Goal: Information Seeking & Learning: Find specific fact

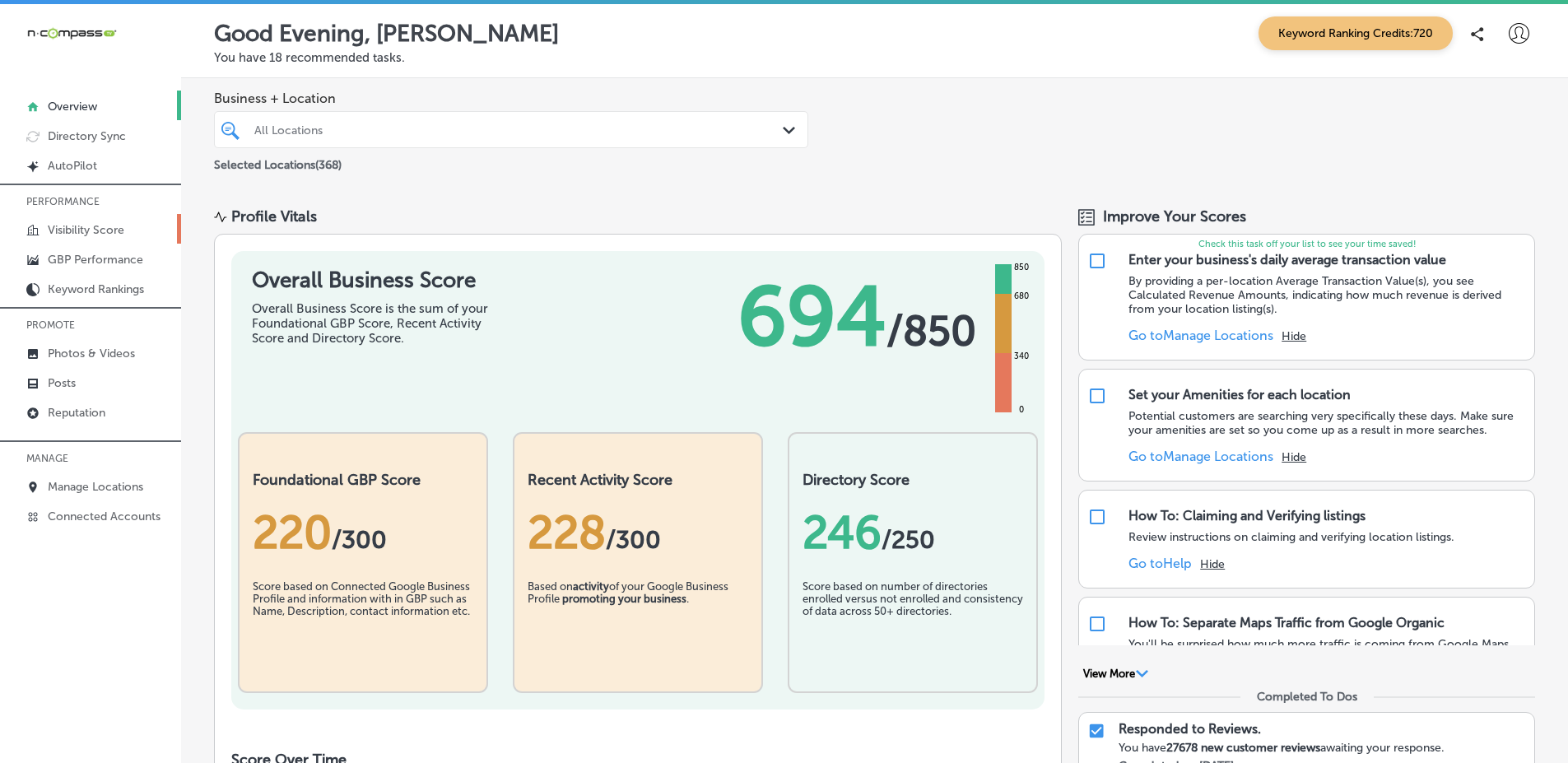
click at [129, 220] on link "Visibility Score" at bounding box center [90, 229] width 181 height 30
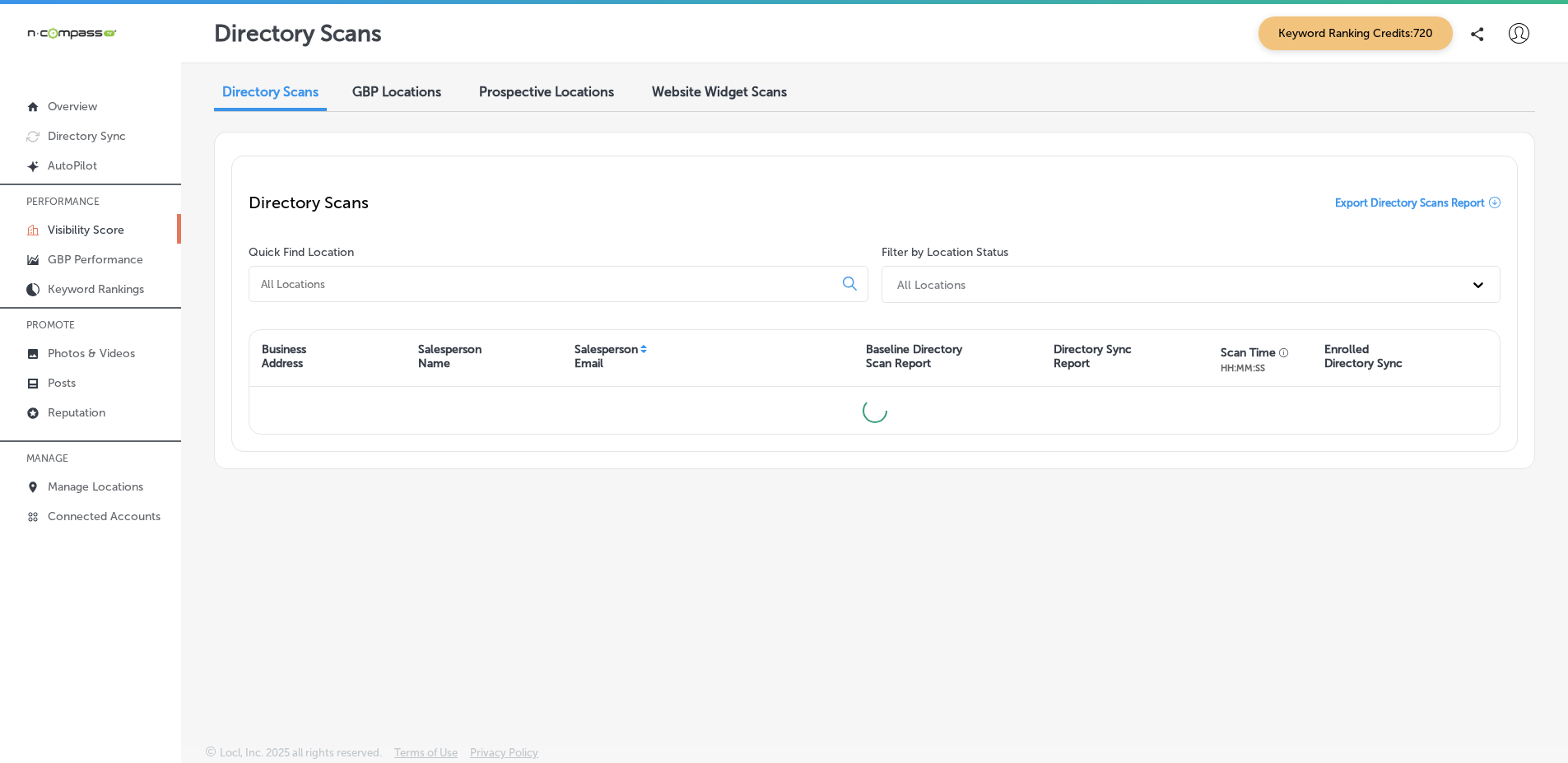
click at [583, 91] on span "Prospective Locations" at bounding box center [546, 91] width 135 height 16
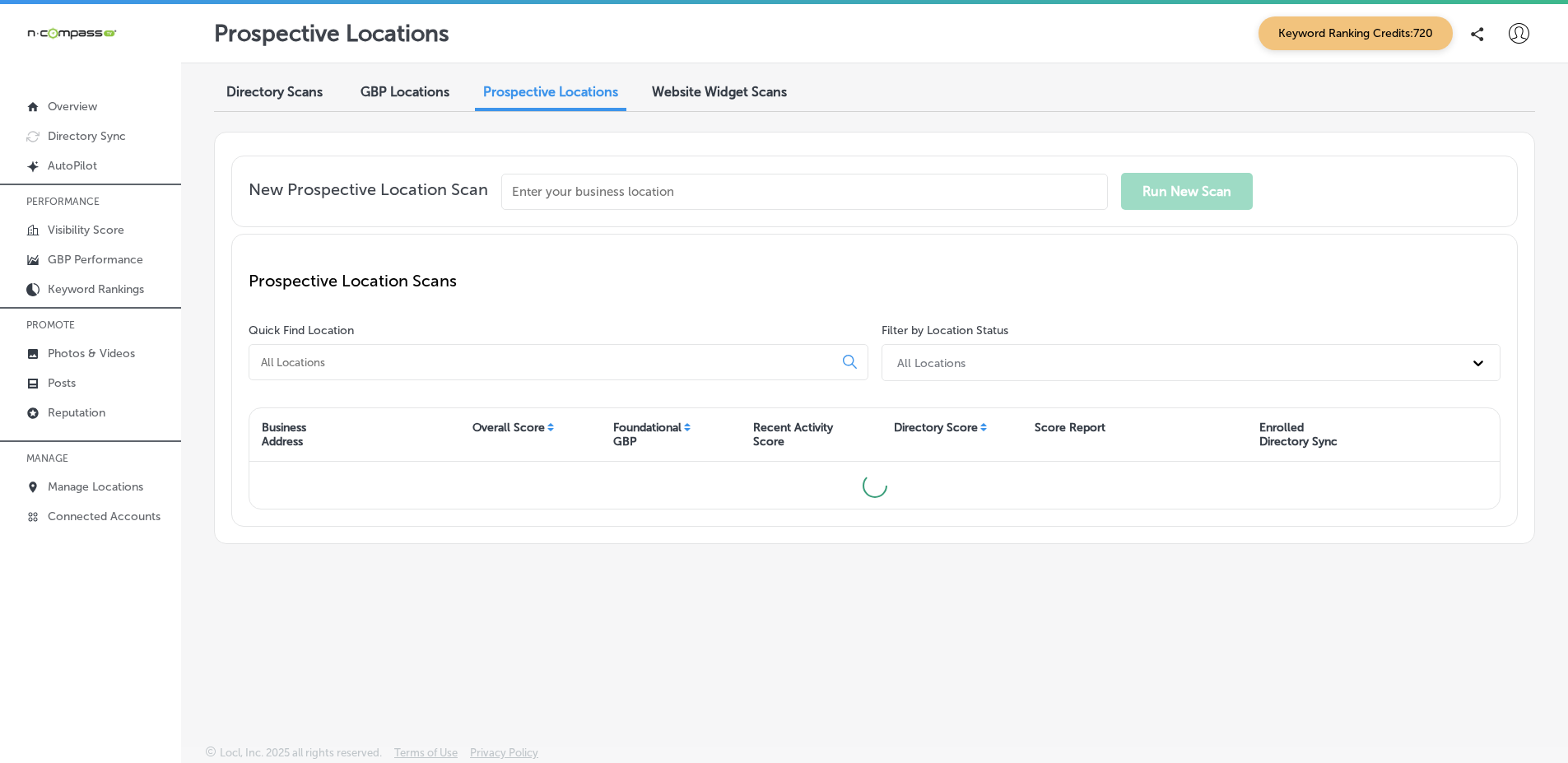
click at [531, 359] on input at bounding box center [544, 362] width 570 height 15
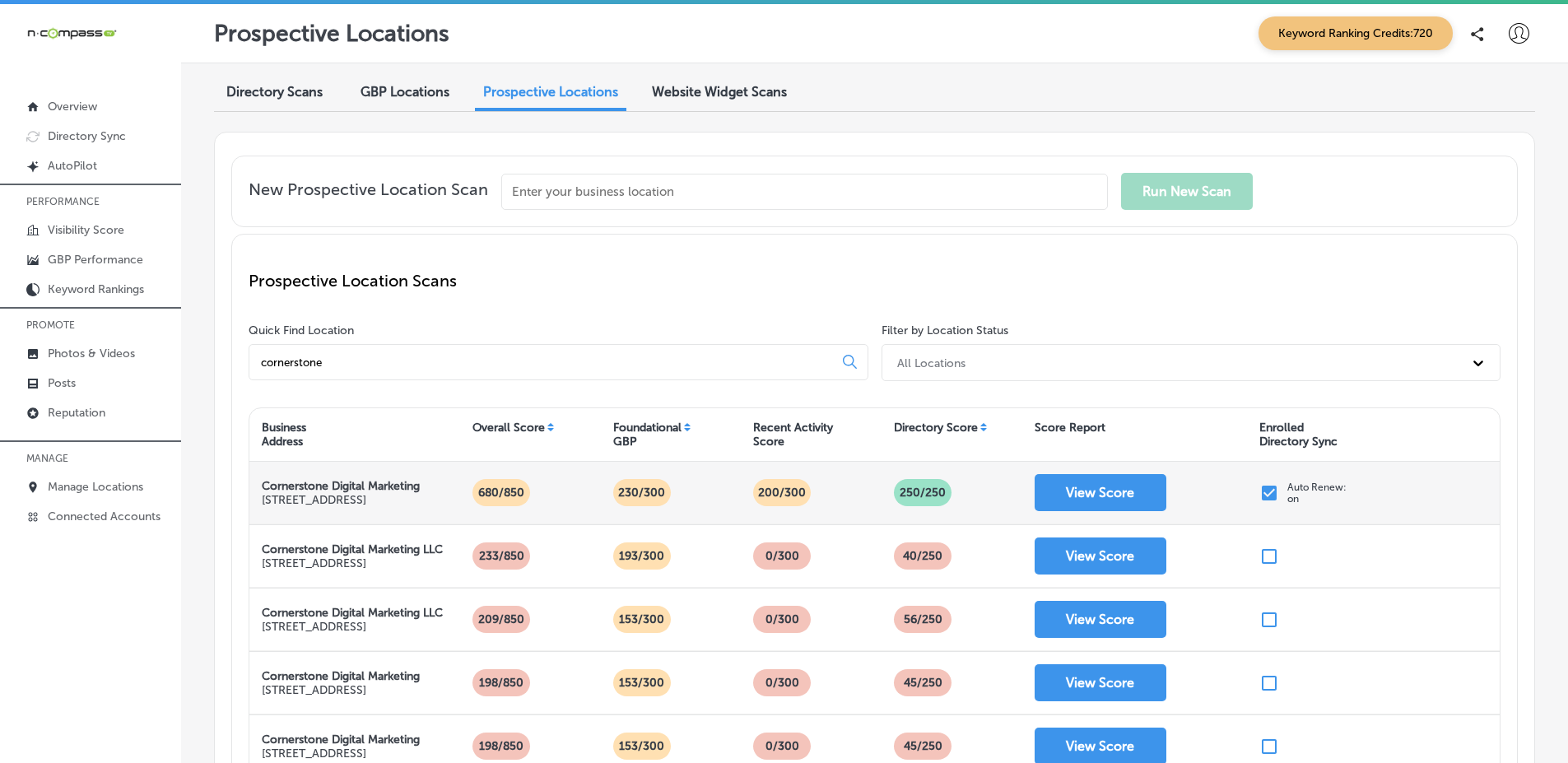
type input "cornerstone"
click at [282, 480] on strong "Cornerstone Digital Marketing" at bounding box center [340, 486] width 158 height 14
drag, startPoint x: 282, startPoint y: 480, endPoint x: 393, endPoint y: 493, distance: 111.8
click at [393, 493] on div "Cornerstone Digital Marketing [STREET_ADDRESS]" at bounding box center [340, 493] width 158 height 28
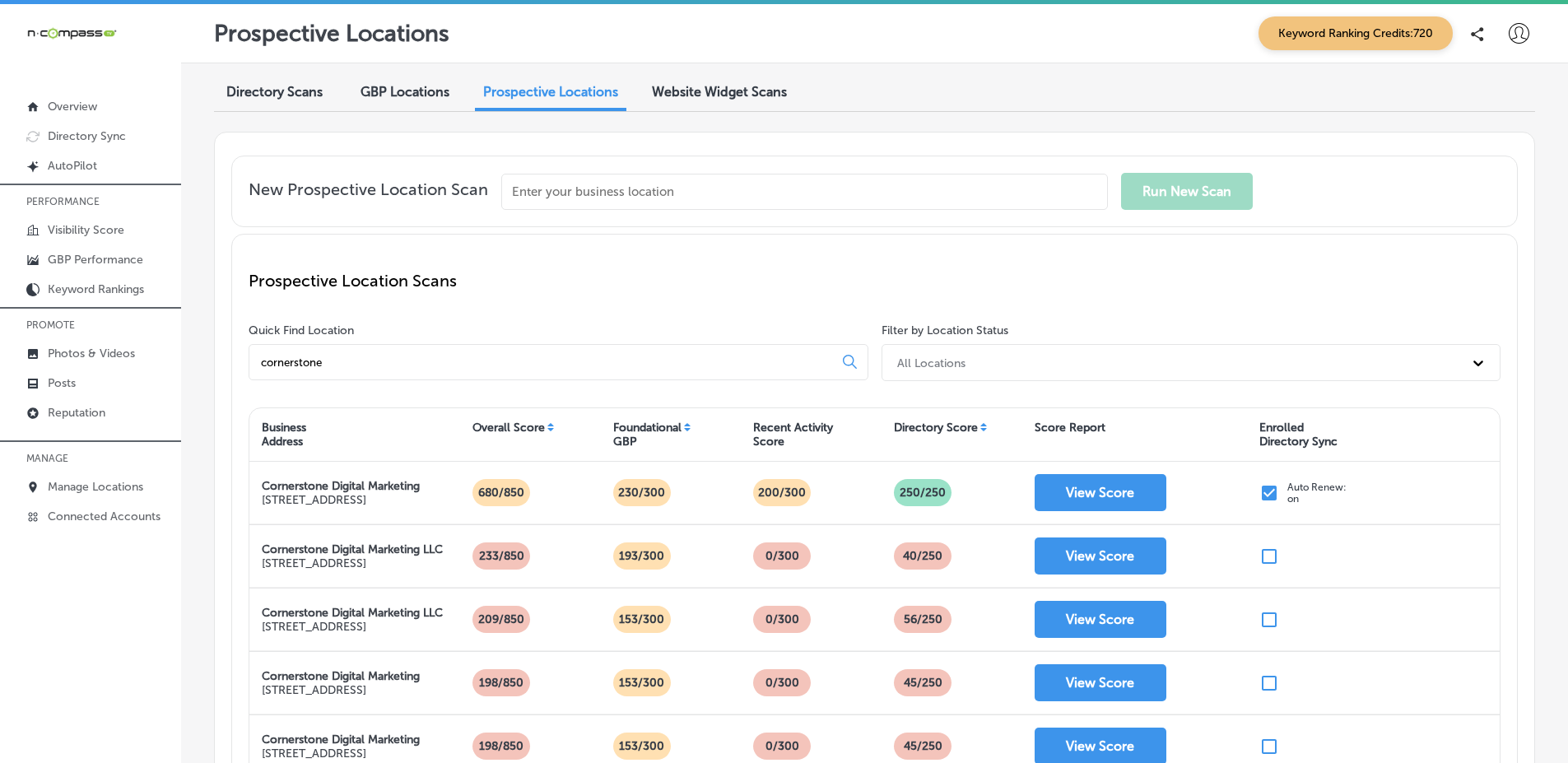
copy div "Cornerstone Digital Marketing [STREET_ADDRESS]"
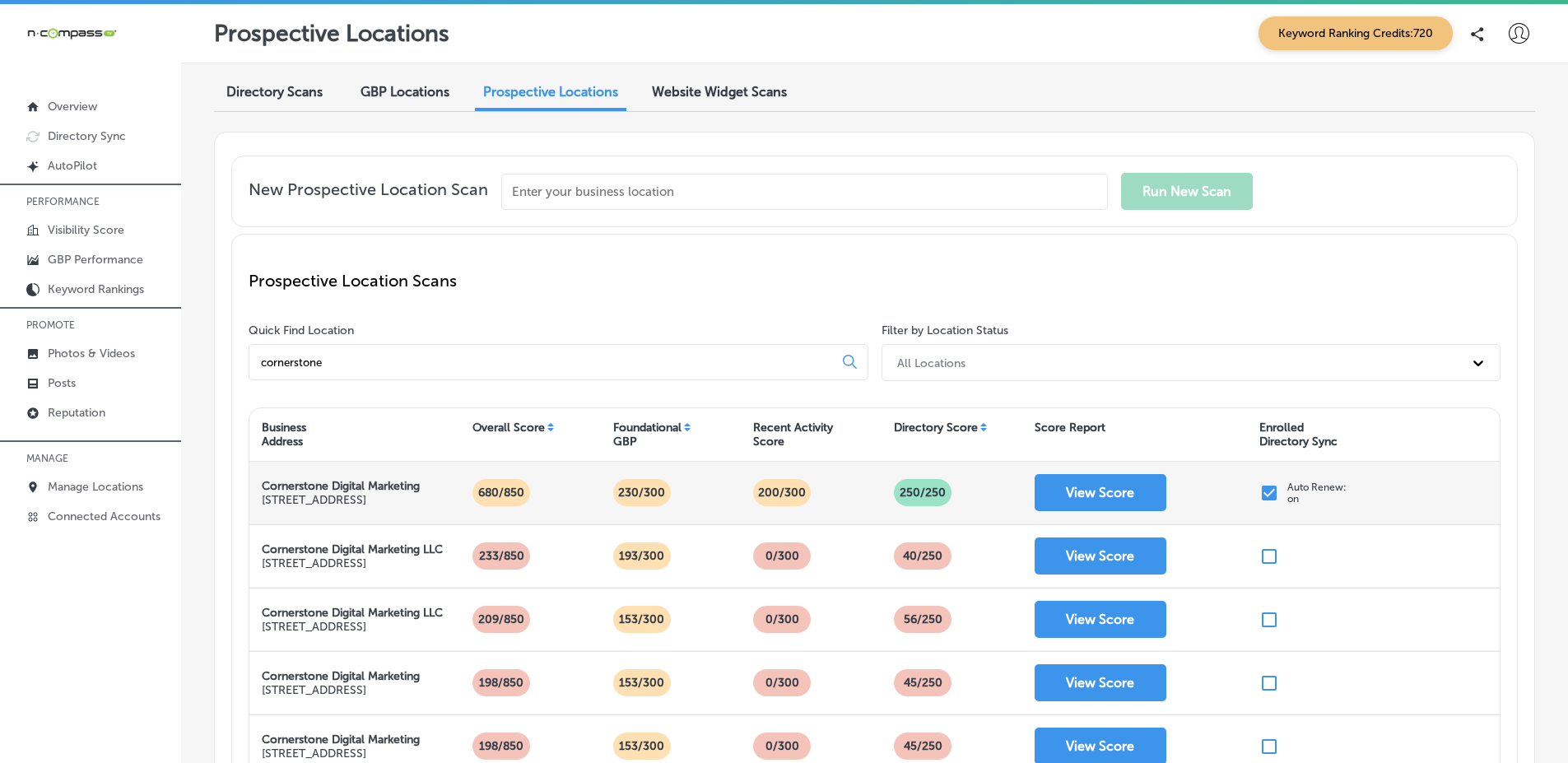
click at [298, 483] on strong "Cornerstone Digital Marketing" at bounding box center [340, 486] width 158 height 14
drag, startPoint x: 298, startPoint y: 483, endPoint x: 391, endPoint y: 478, distance: 93.1
click at [391, 479] on strong "Cornerstone Digital Marketing" at bounding box center [340, 486] width 158 height 14
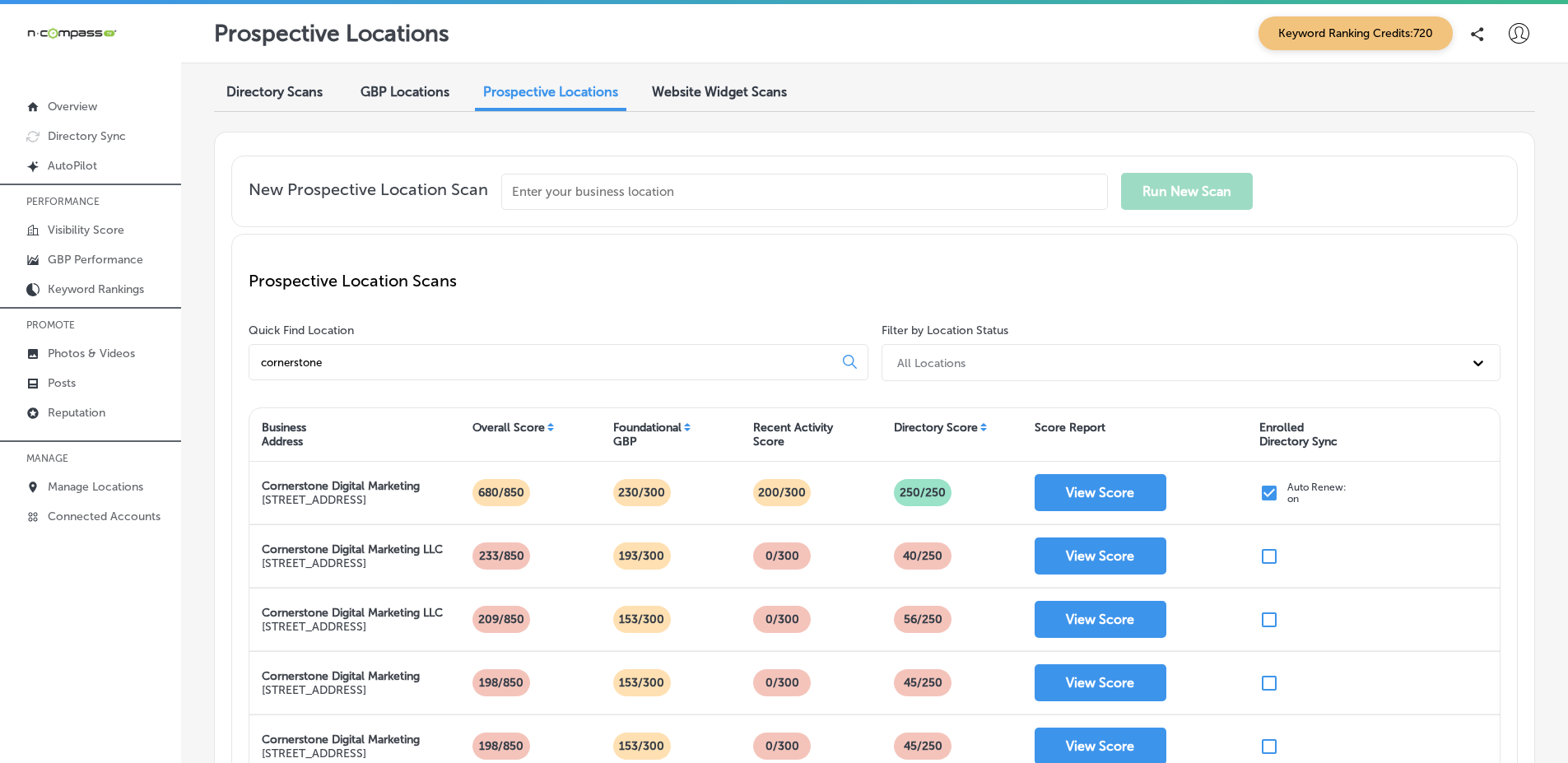
click at [1175, 281] on p "Prospective Location Scans" at bounding box center [874, 281] width 1252 height 20
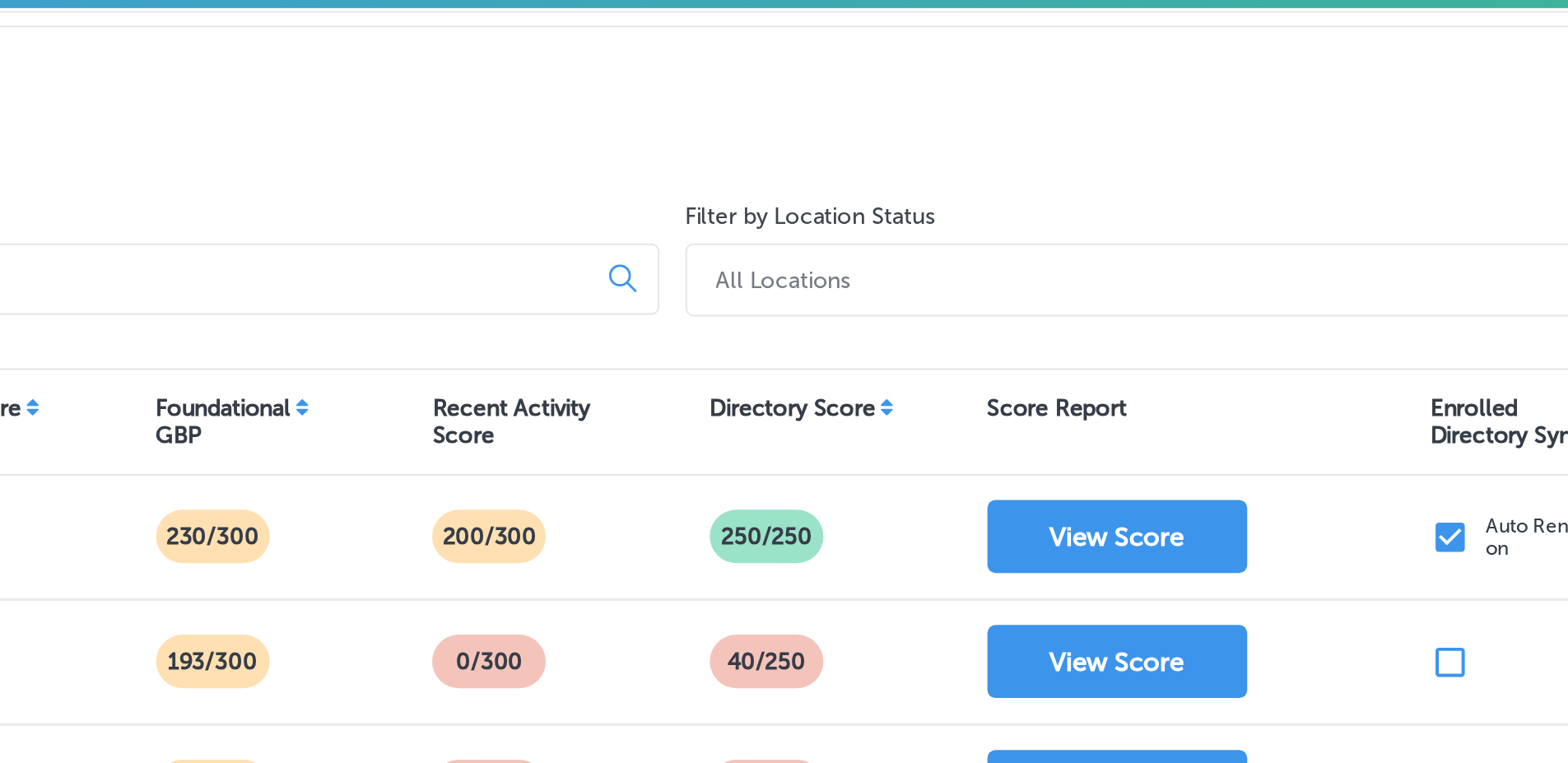
scroll to position [222, 0]
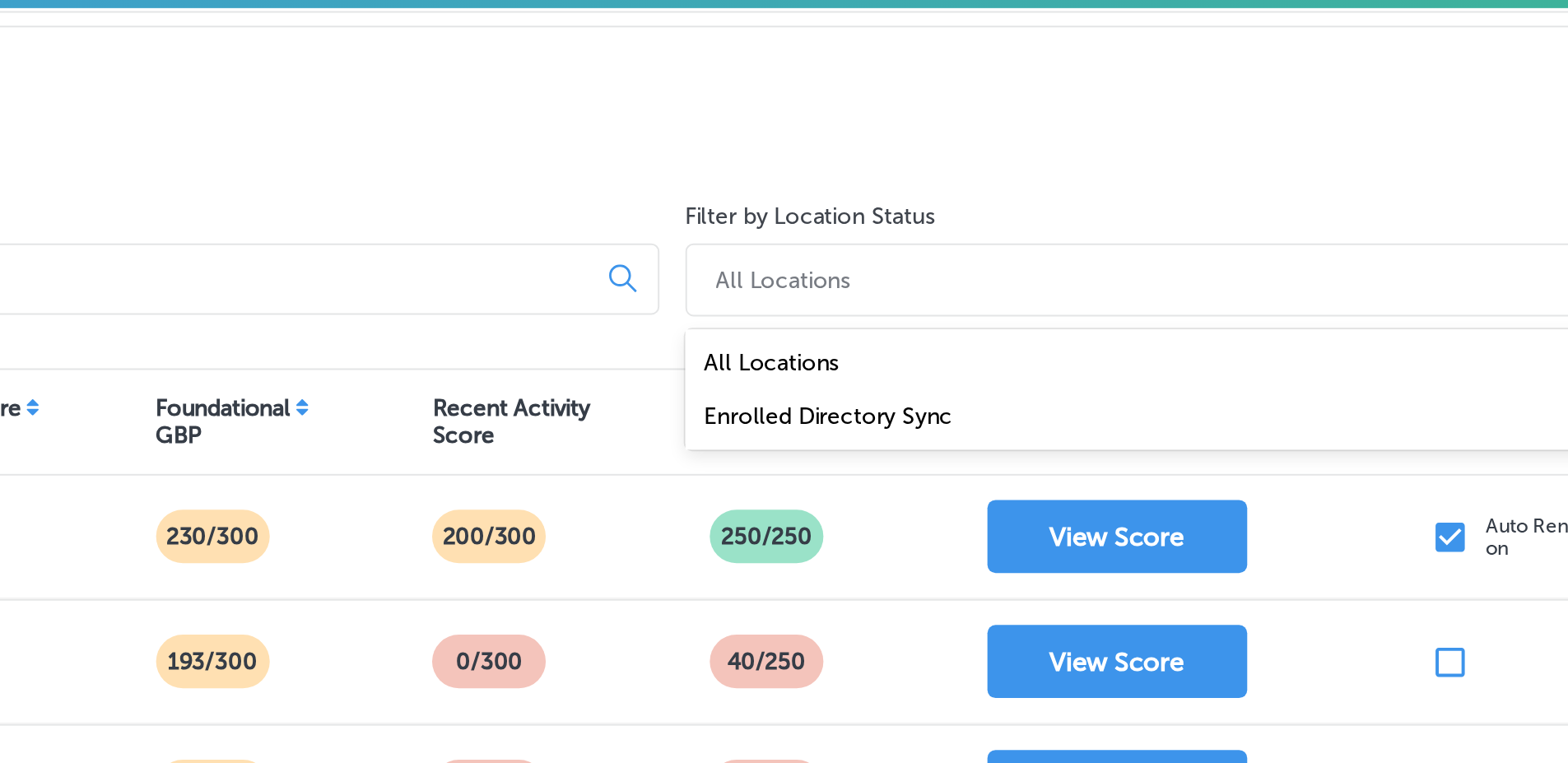
click at [965, 144] on div "All Locations" at bounding box center [1176, 142] width 575 height 27
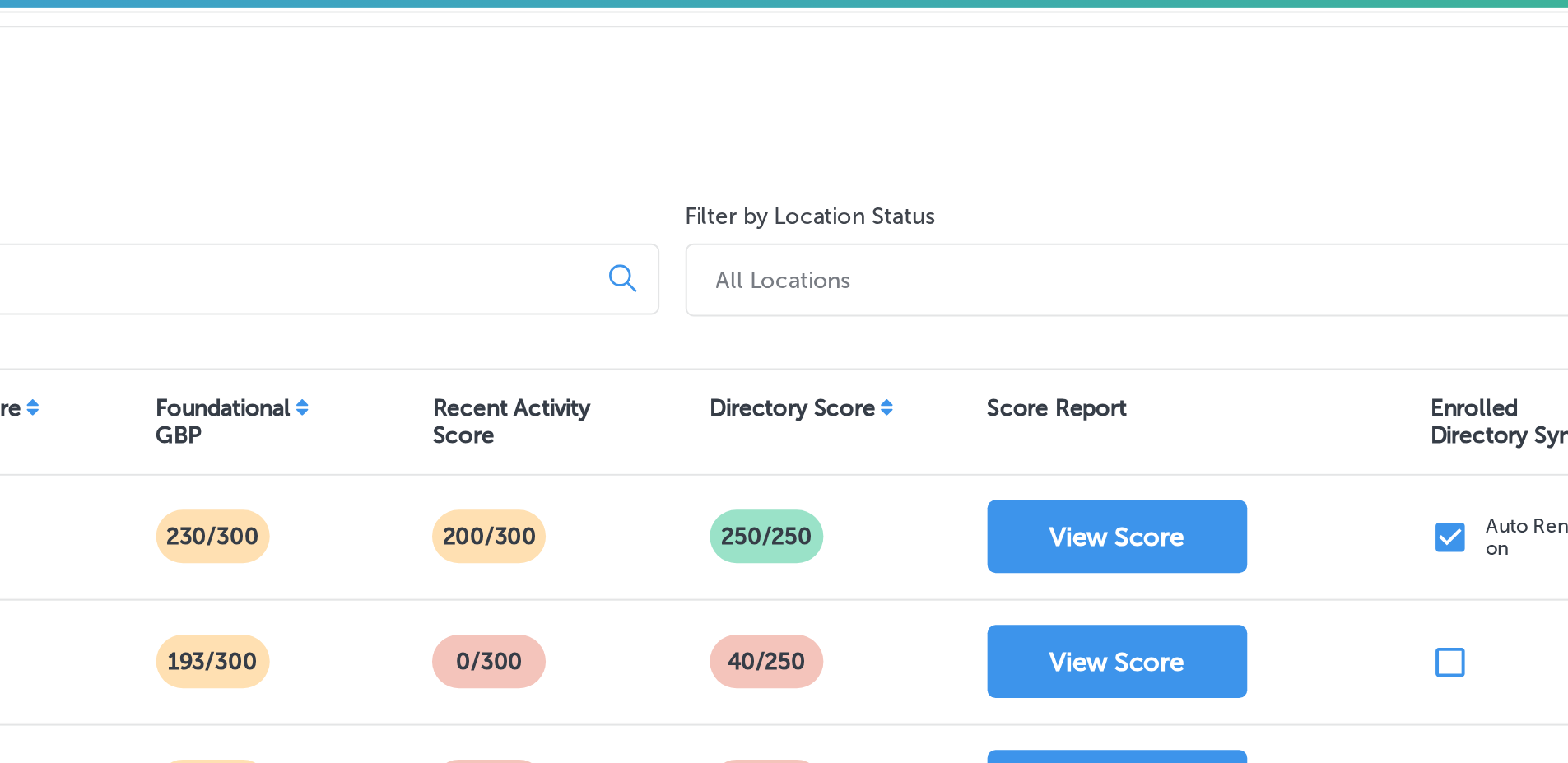
click at [1023, 110] on div "Filter by Location Status All Locations" at bounding box center [1188, 135] width 626 height 64
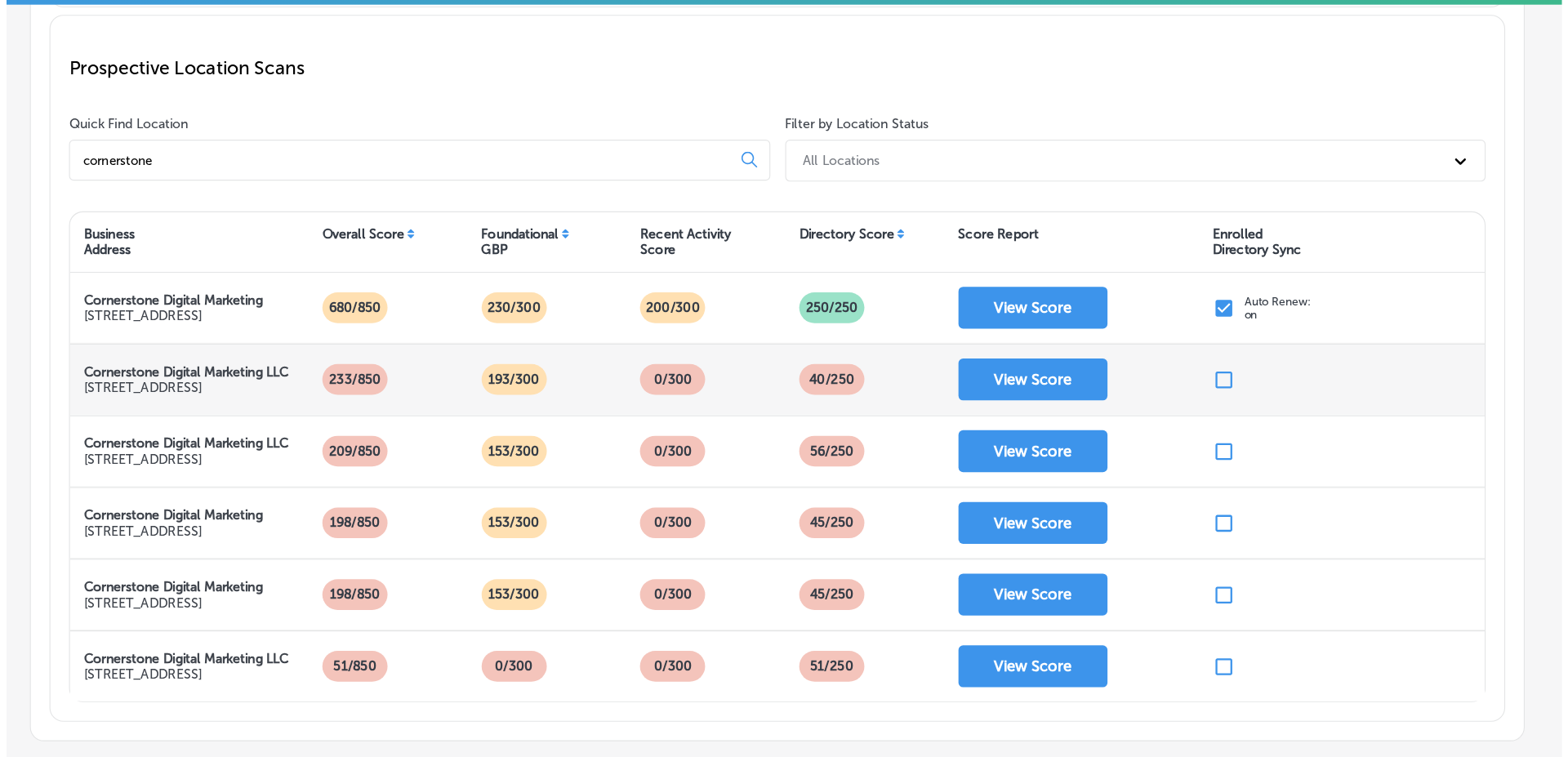
scroll to position [0, 0]
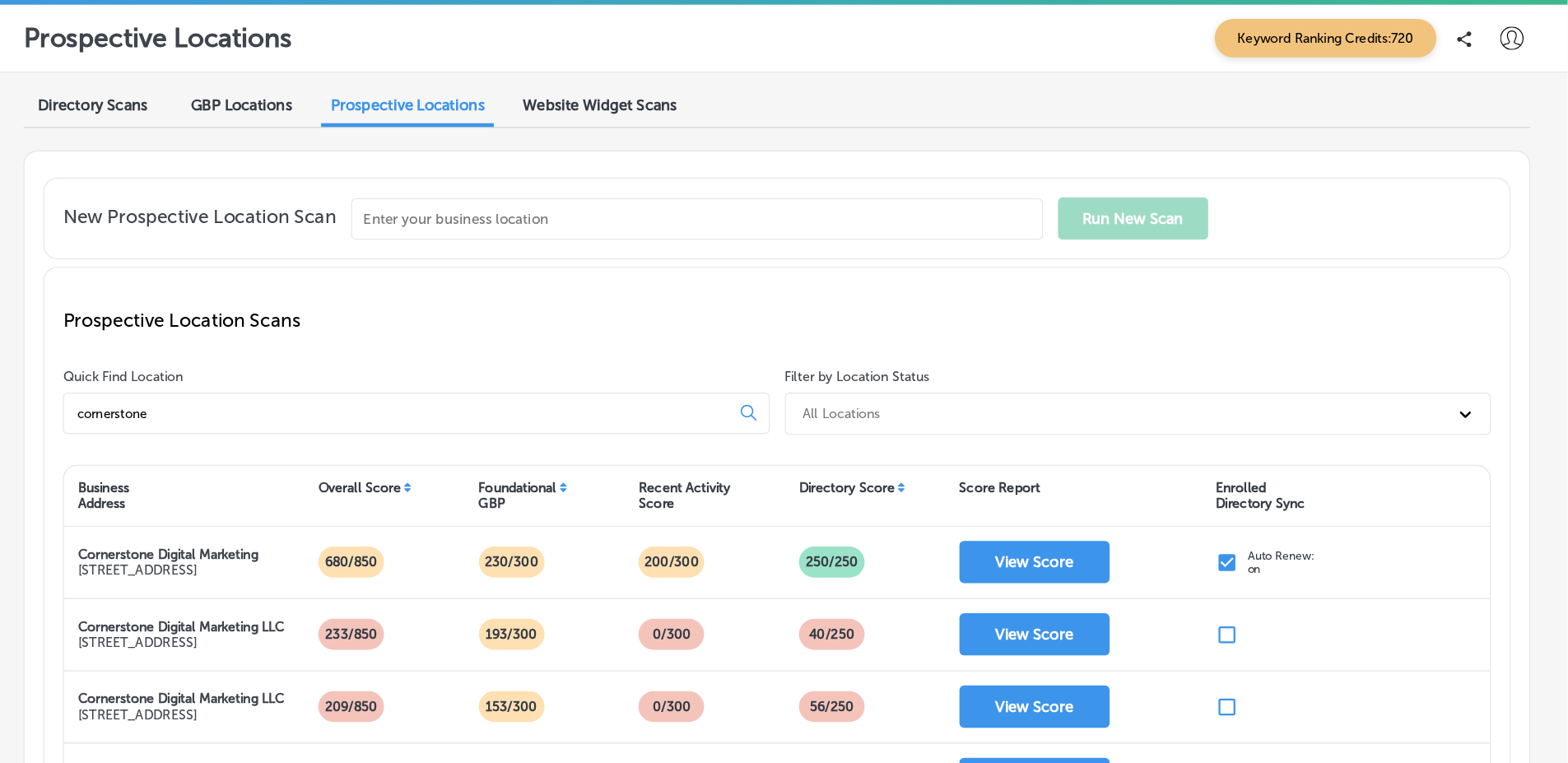
click at [1514, 36] on icon at bounding box center [1518, 33] width 21 height 21
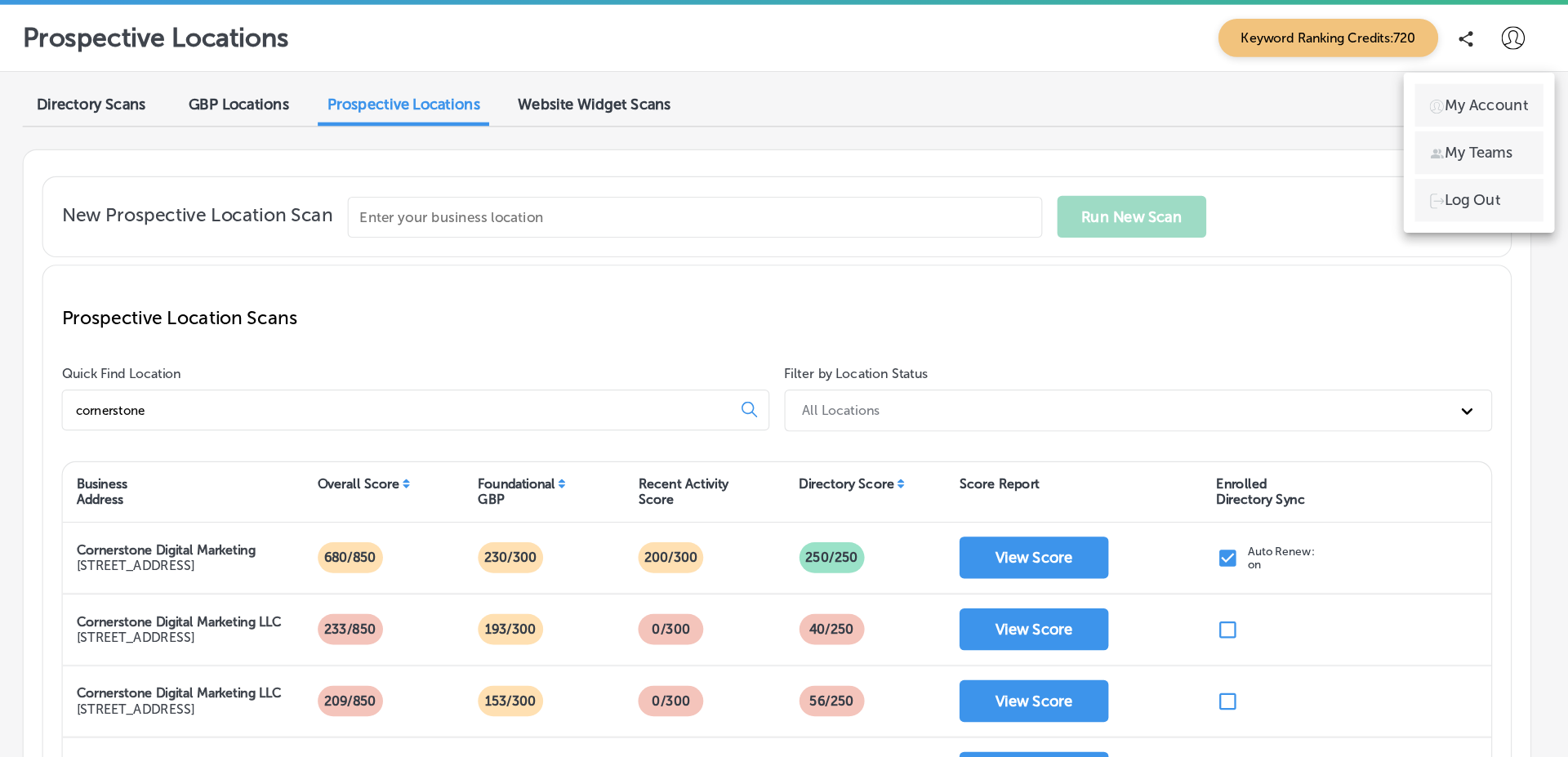
click at [1491, 198] on div "My Account My Teams Log Out" at bounding box center [1490, 133] width 133 height 141
click at [1493, 178] on p "Log Out" at bounding box center [1484, 175] width 49 height 20
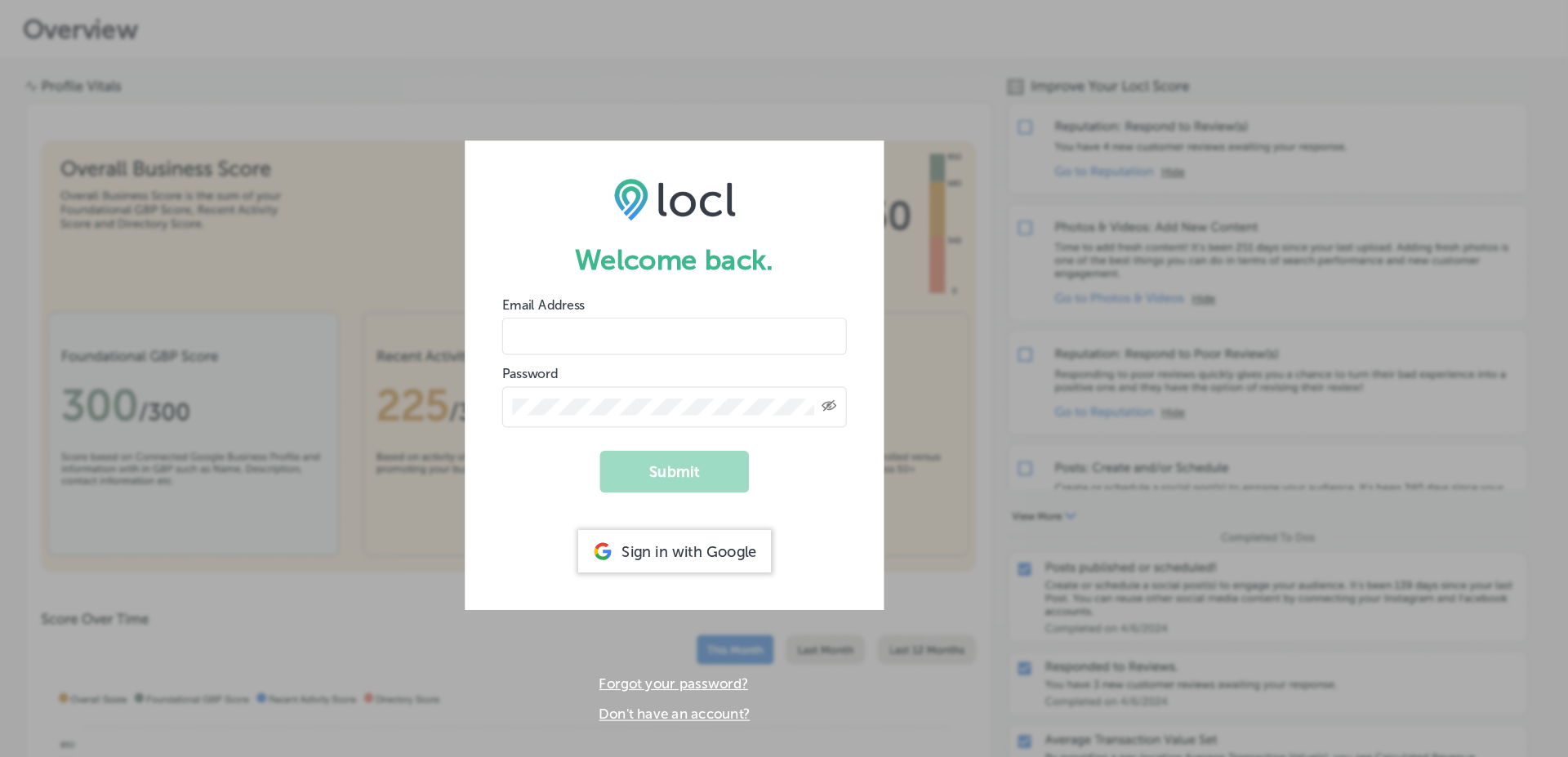
type input "[EMAIL_ADDRESS][DOMAIN_NAME]"
click at [1316, 269] on div "Welcome back. Email Address [EMAIL_ADDRESS][DOMAIN_NAME] Password Created with …" at bounding box center [784, 378] width 1568 height 757
